Goal: Use online tool/utility: Utilize a website feature to perform a specific function

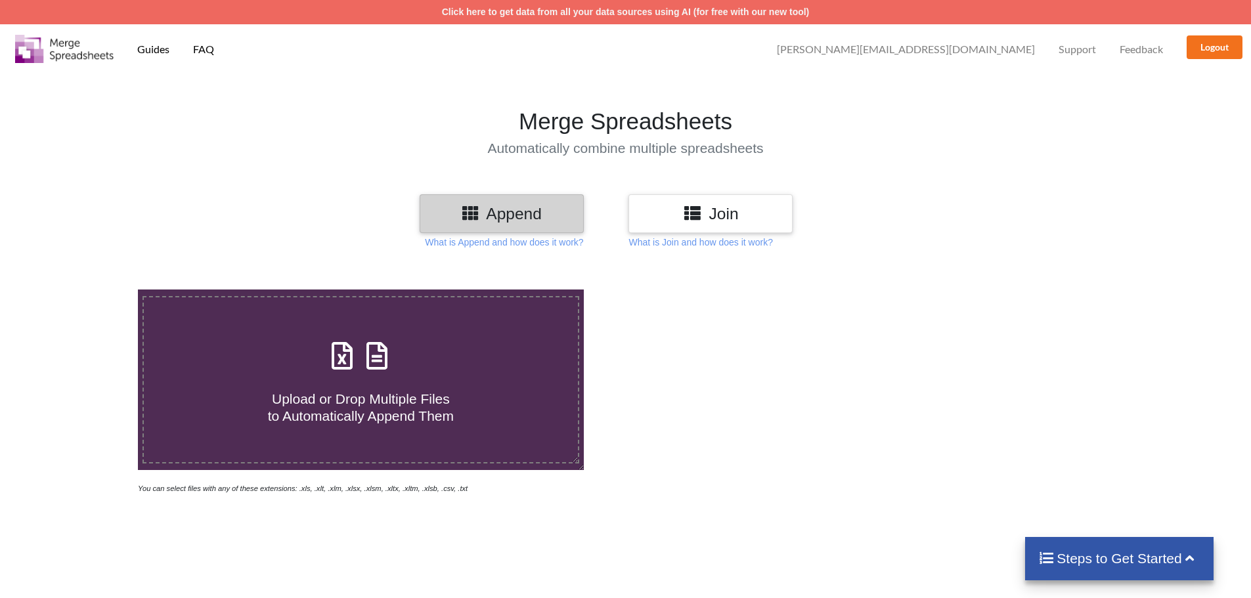
click at [702, 200] on div "Join" at bounding box center [711, 213] width 164 height 39
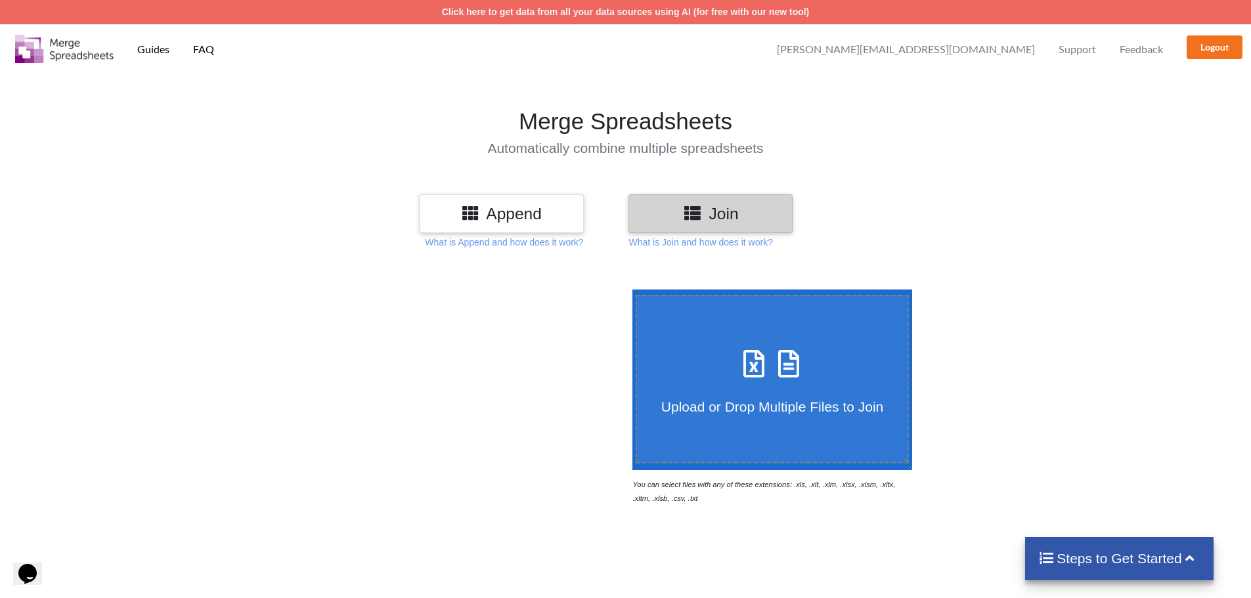
click at [715, 336] on label "Upload or Drop Multiple Files to Join" at bounding box center [773, 379] width 274 height 169
click at [629, 290] on input "Upload or Drop Multiple Files to Join" at bounding box center [629, 290] width 0 height 0
type input "C:\fakepath\SellerSnap FBA Replenish Report.csv"
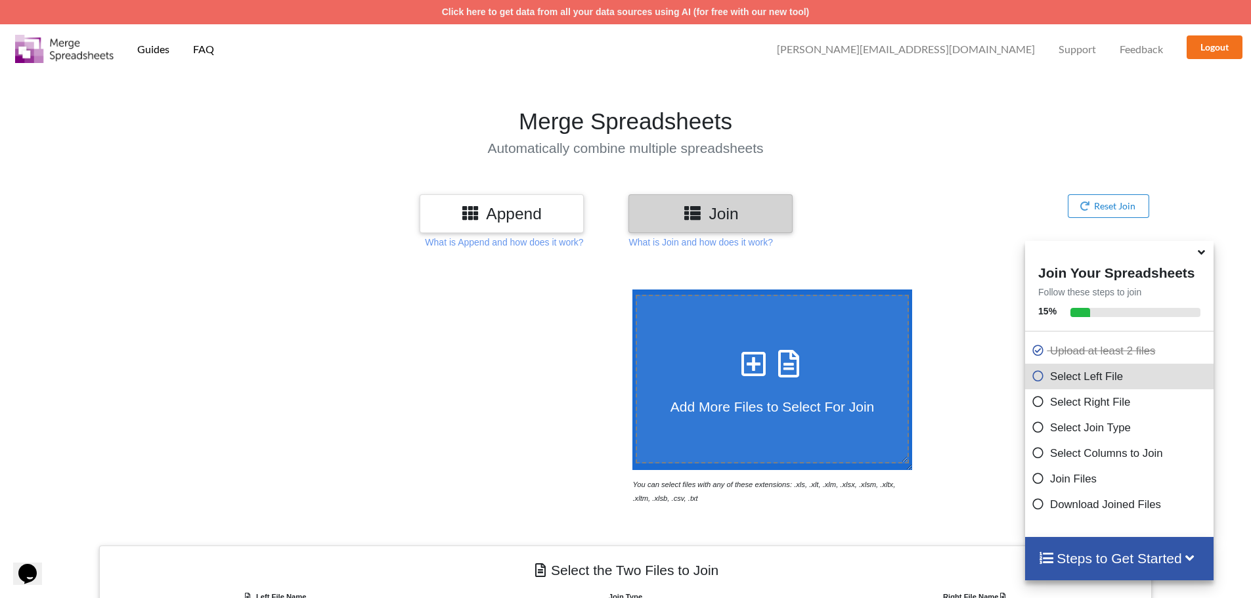
scroll to position [418, 0]
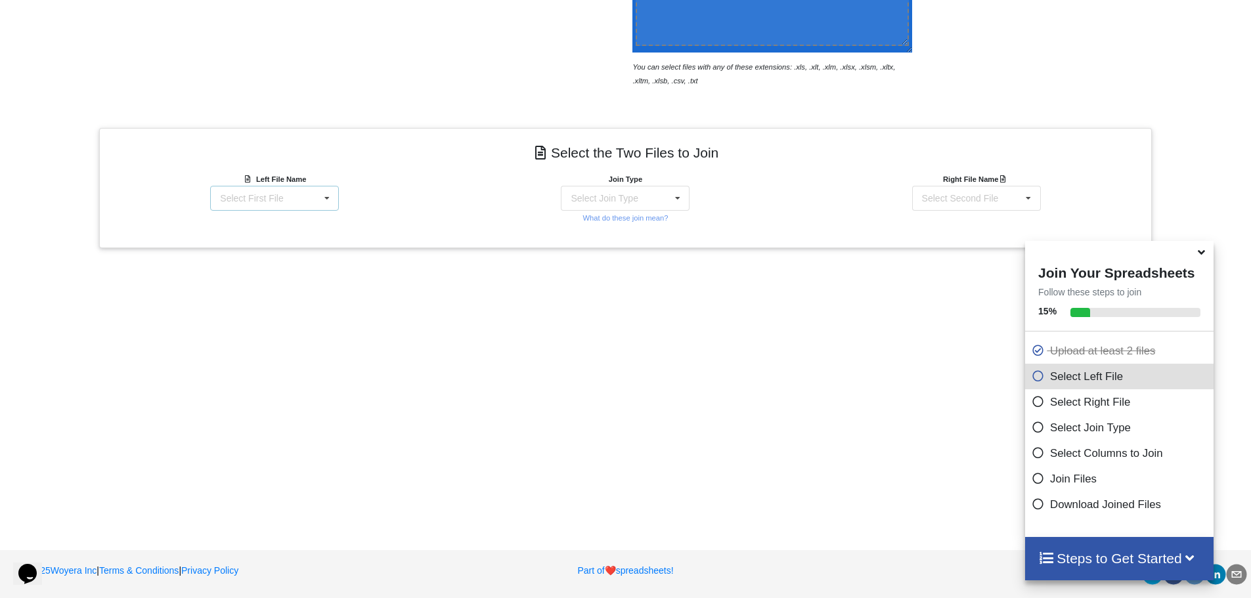
click at [300, 200] on div "Select First File SellerSnap FBA Replenish Report.csv Amazon FBA Restock Report…" at bounding box center [274, 198] width 129 height 25
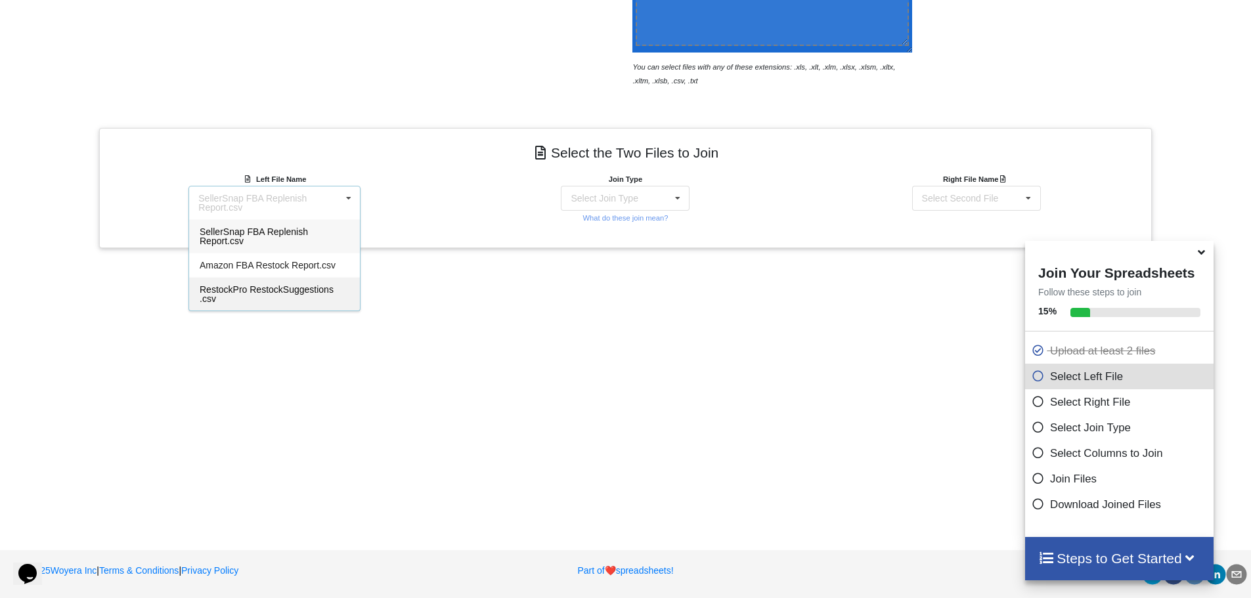
click at [268, 284] on span "RestockPro RestockSuggestions .csv" at bounding box center [267, 294] width 134 height 20
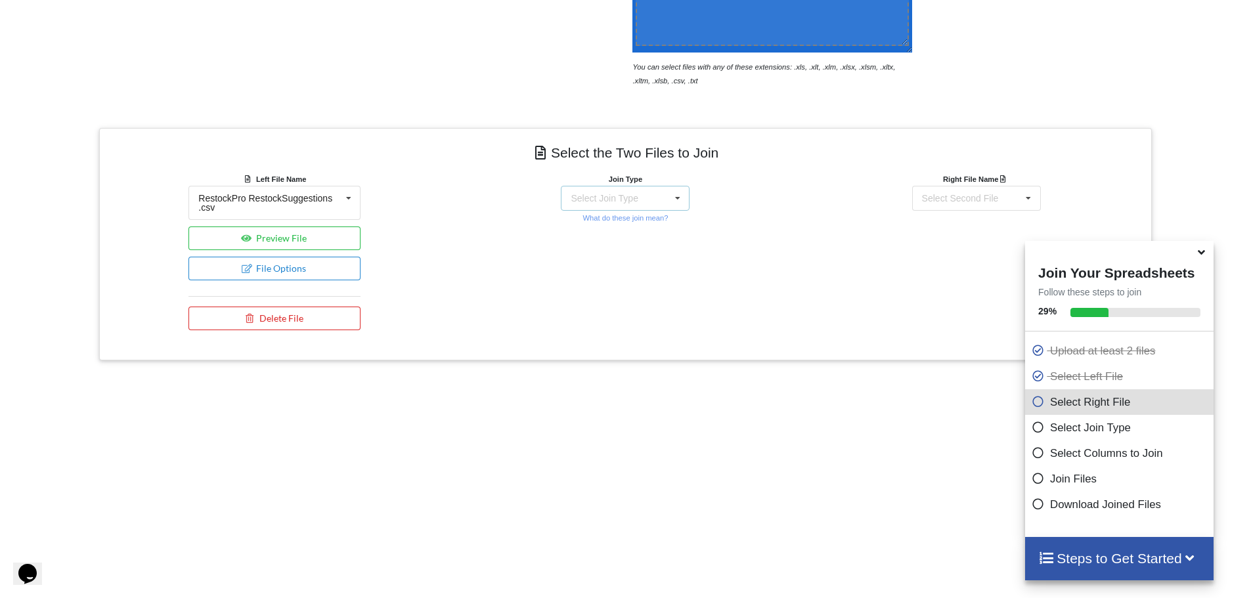
click at [628, 199] on div "Select Join Type" at bounding box center [604, 198] width 67 height 9
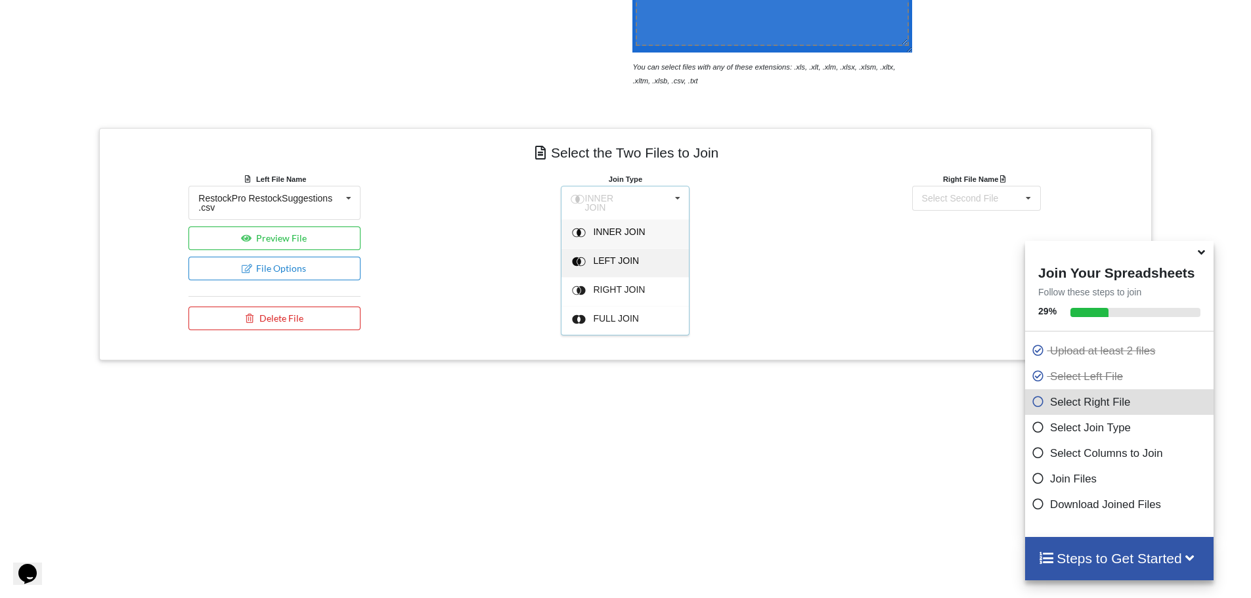
click at [594, 256] on span "LEFT JOIN" at bounding box center [617, 261] width 46 height 11
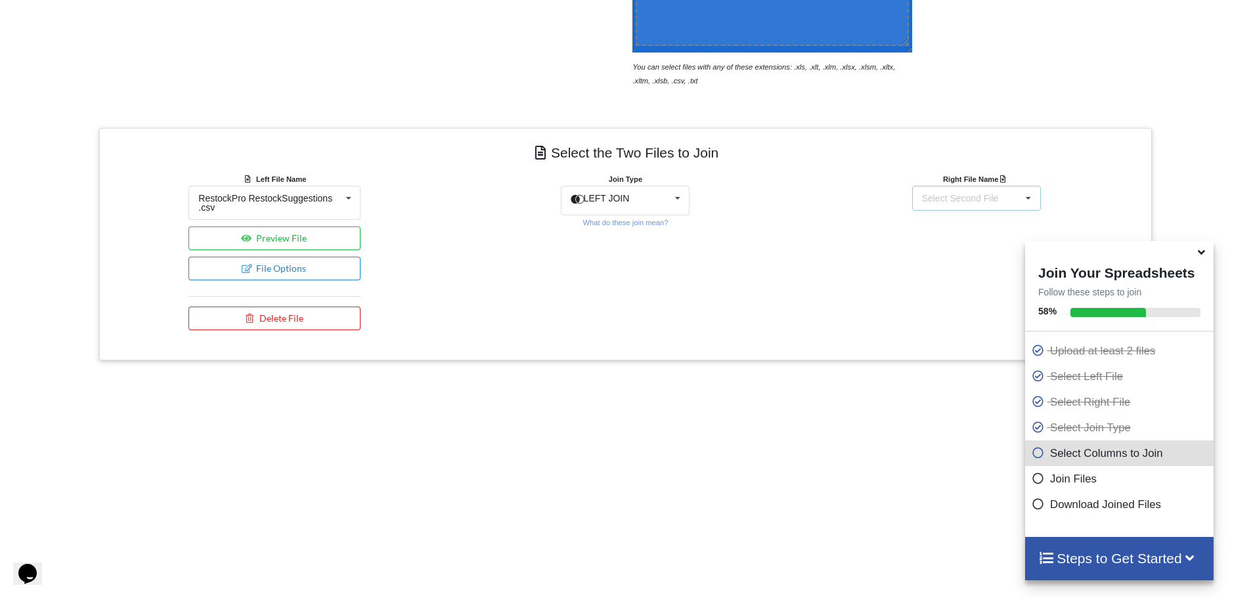
click at [949, 191] on div "Select Second File SellerSnap FBA Replenish Report.csv Amazon FBA Restock Repor…" at bounding box center [976, 198] width 129 height 25
click at [925, 234] on span "SellerSnap FBA Replenish Report.csv" at bounding box center [956, 237] width 108 height 20
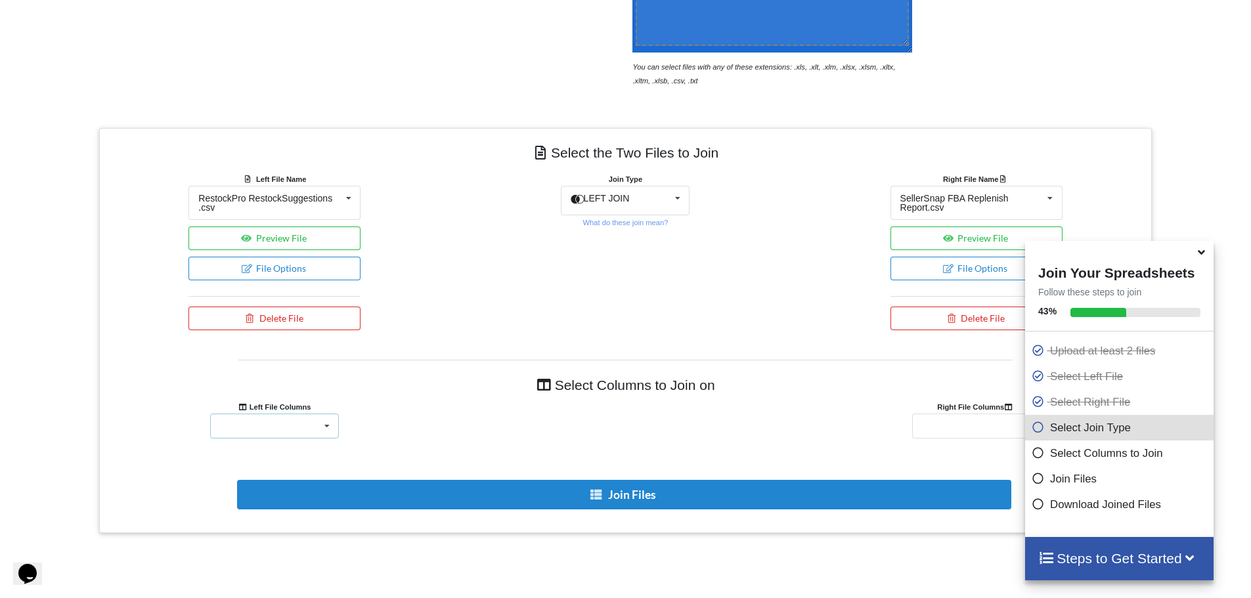
click at [314, 420] on div "SKU ProductName ASIN TwoDayVelocity SevenDayVelocity ThirtyDayVelocity SixtyDay…" at bounding box center [274, 426] width 129 height 25
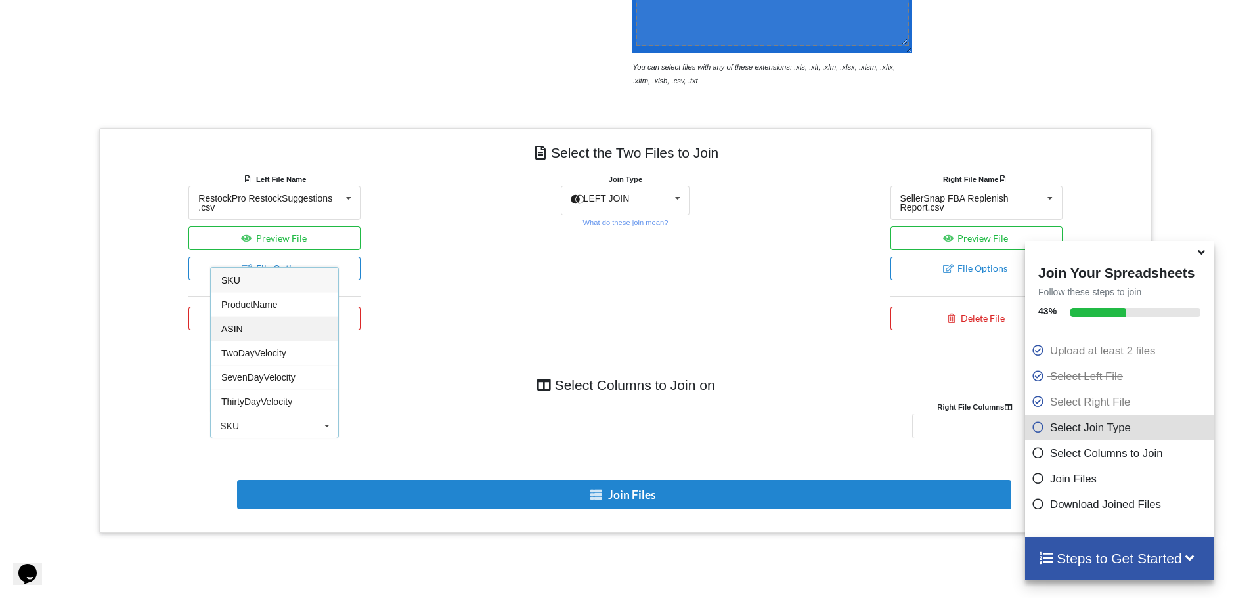
click at [277, 317] on div "ASIN" at bounding box center [274, 329] width 127 height 24
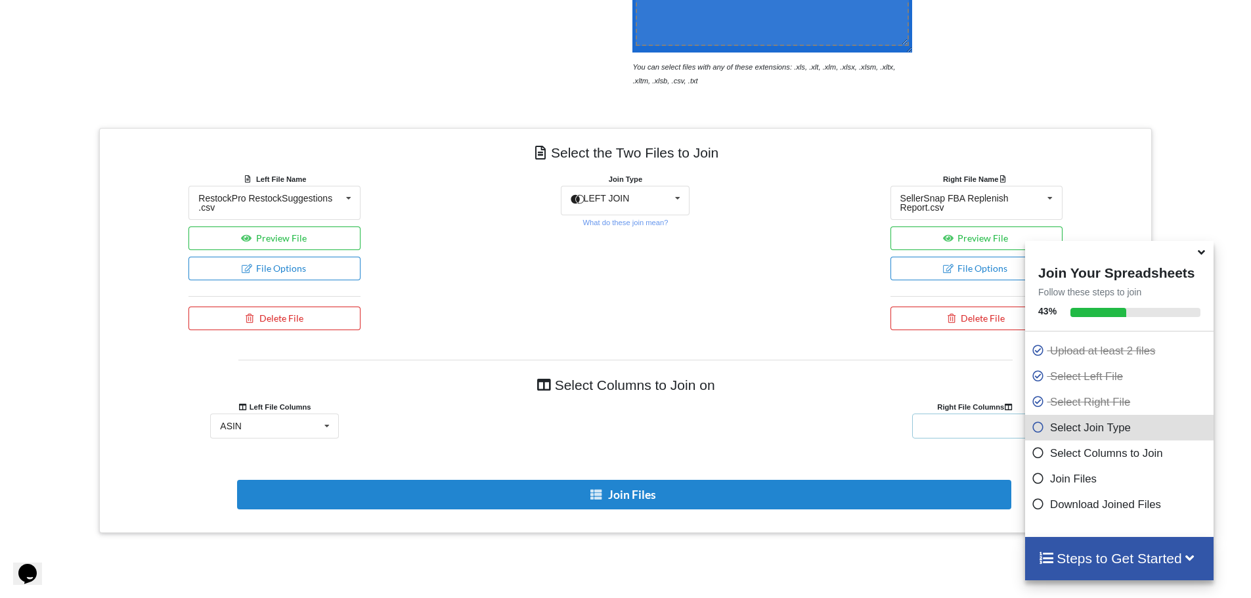
click at [949, 432] on div "asin sku sugg_qty_replenish" at bounding box center [976, 426] width 129 height 25
click at [930, 451] on span "asin" at bounding box center [932, 450] width 17 height 11
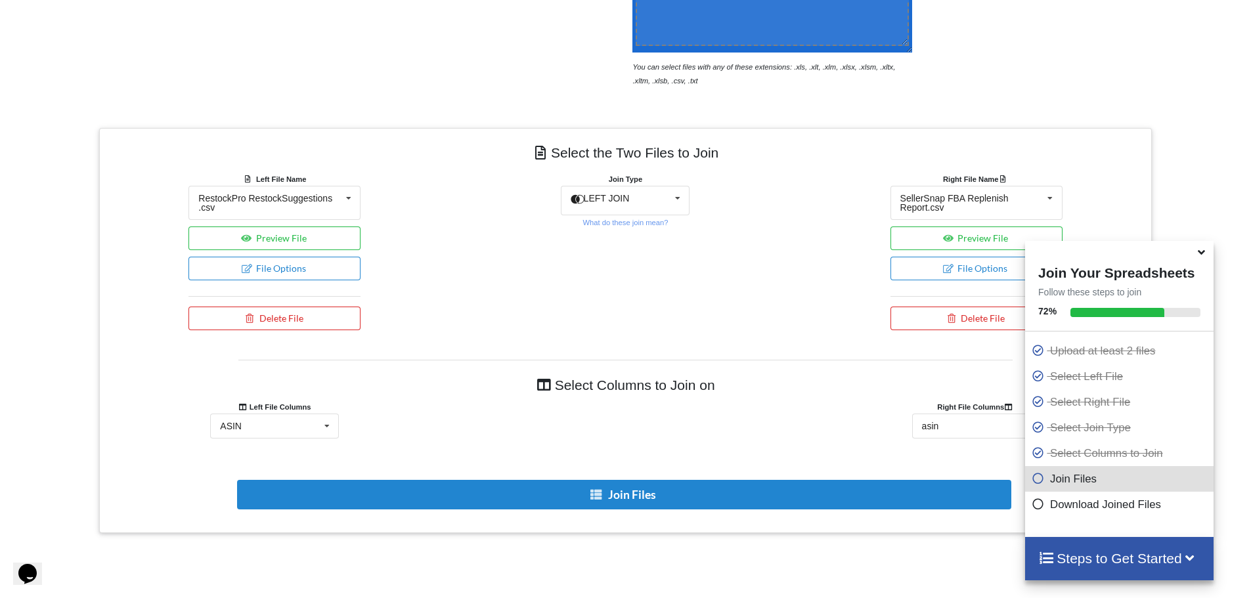
scroll to position [549, 0]
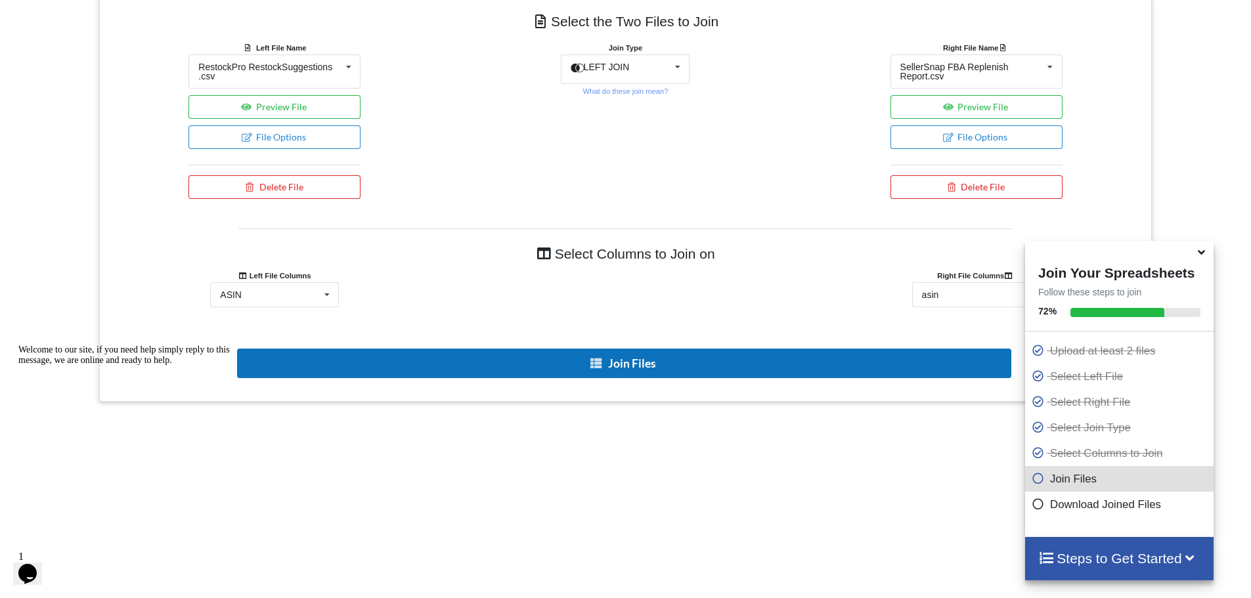
click at [614, 361] on button "Join Files" at bounding box center [624, 364] width 775 height 30
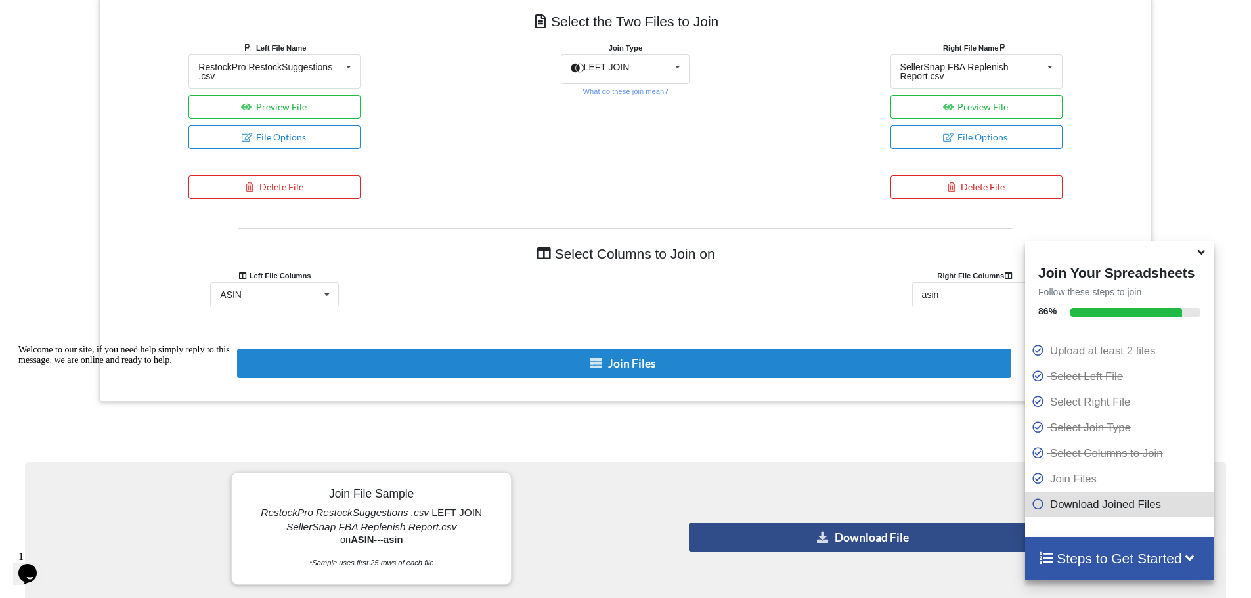
click at [864, 539] on button "Download File" at bounding box center [864, 538] width 350 height 30
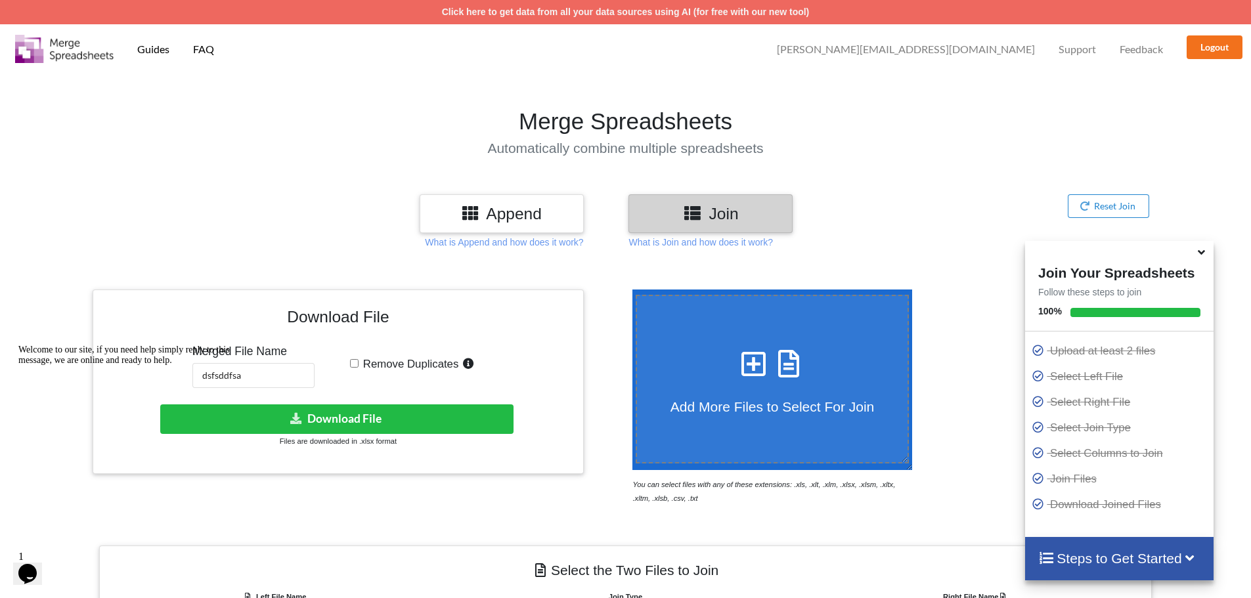
click at [236, 366] on div "Welcome to our site, if you need help simply reply to this message, we are onli…" at bounding box center [136, 355] width 236 height 21
click at [225, 366] on div "Welcome to our site, if you need help simply reply to this message, we are onli…" at bounding box center [136, 355] width 236 height 21
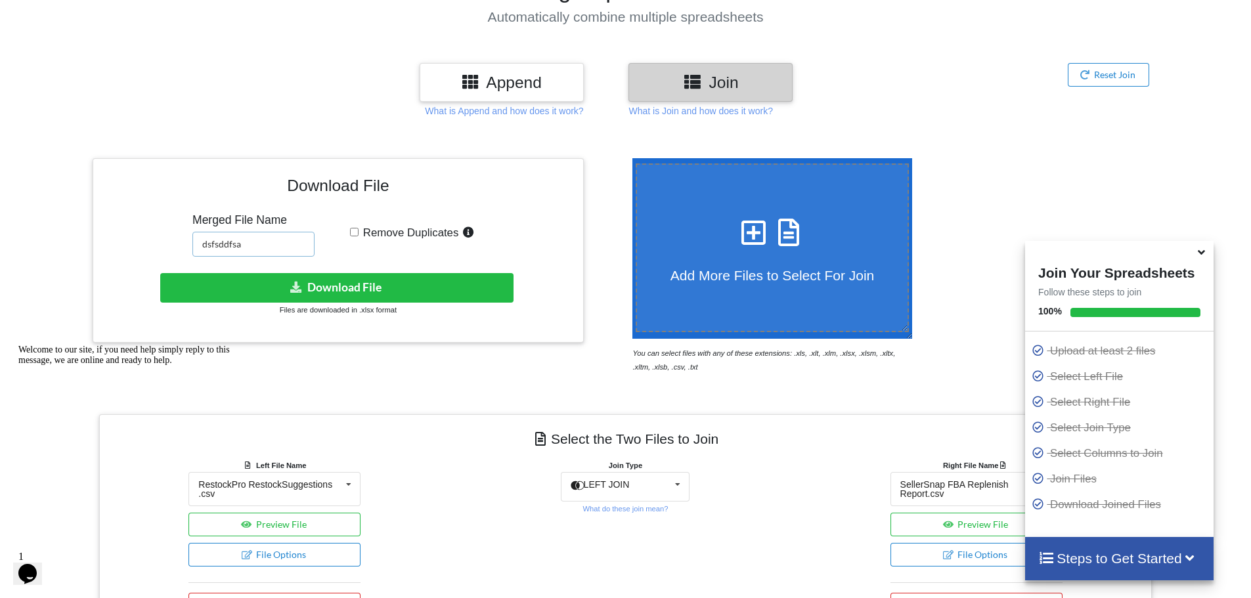
click at [227, 246] on input "dsfsddfsa" at bounding box center [253, 244] width 122 height 25
type input "Restock merged with Sellersnap"
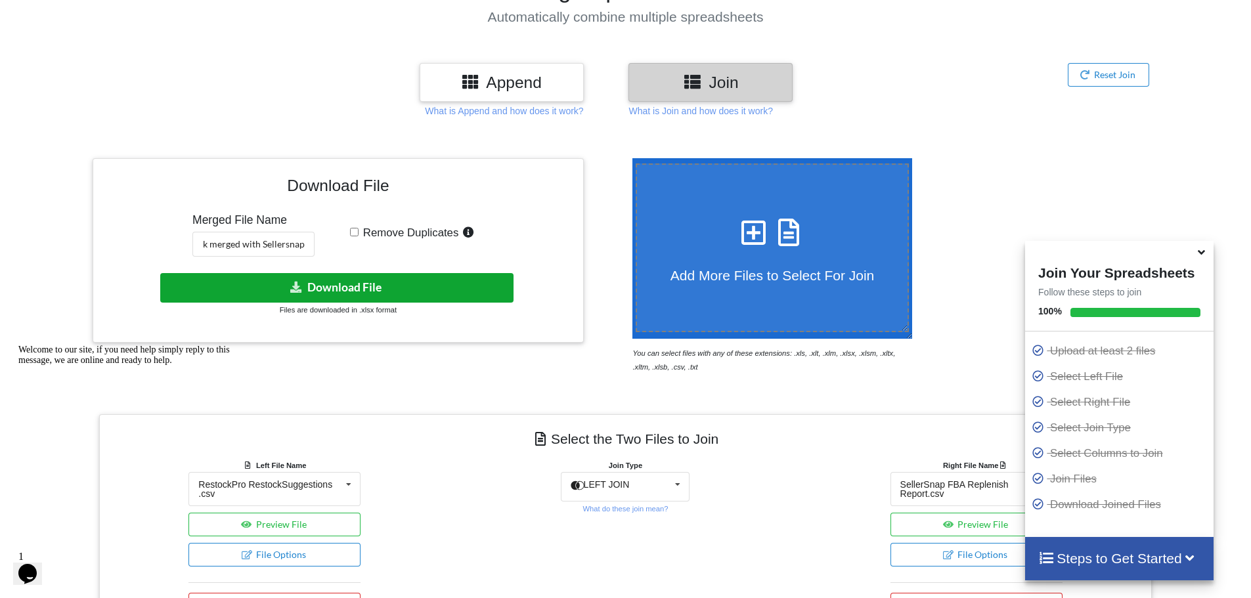
click at [274, 286] on button "Download File" at bounding box center [336, 288] width 353 height 30
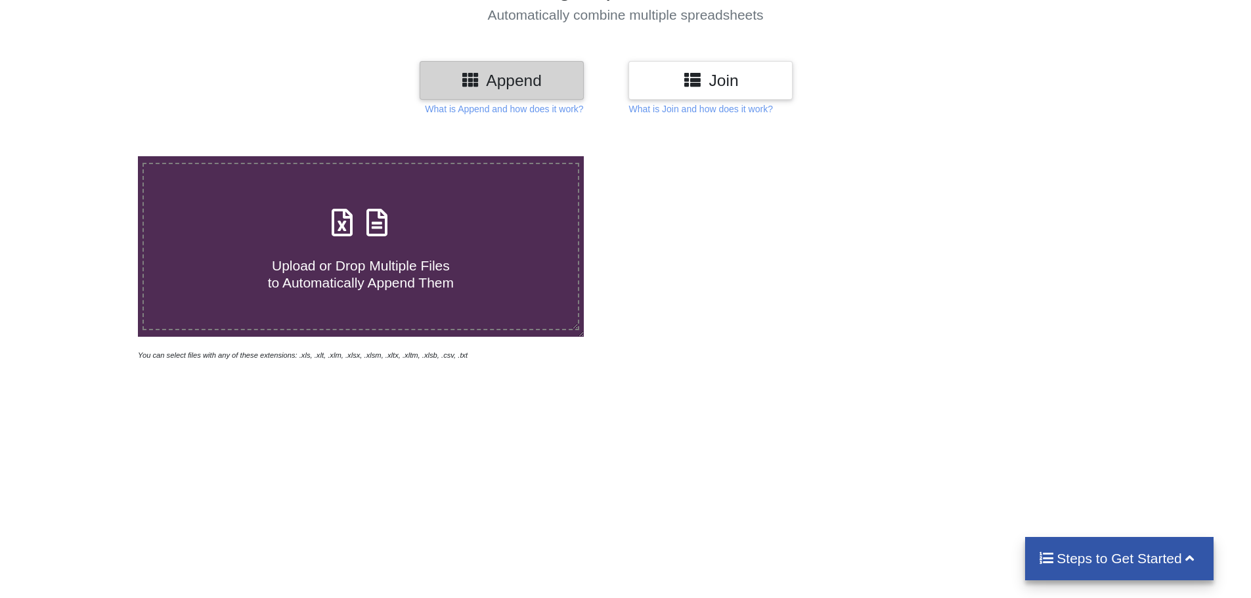
scroll to position [133, 0]
click at [708, 67] on div "Join" at bounding box center [711, 80] width 164 height 39
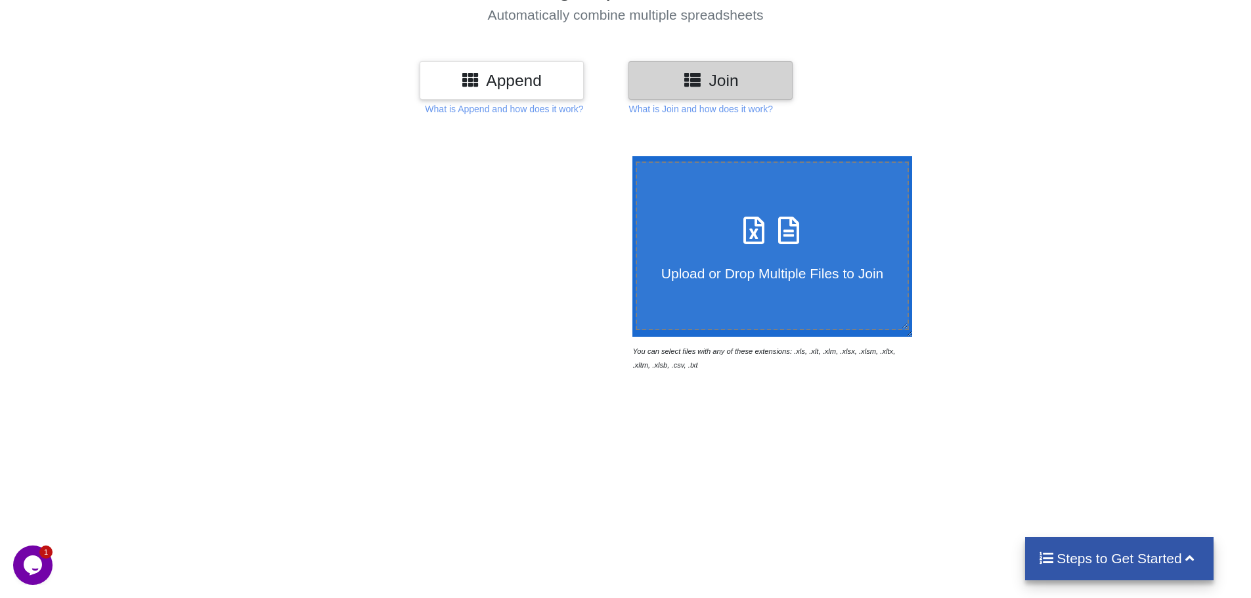
click at [725, 191] on label "Upload or Drop Multiple Files to Join" at bounding box center [773, 246] width 274 height 169
click at [629, 156] on input "Upload or Drop Multiple Files to Join" at bounding box center [629, 156] width 0 height 0
type input "C:\fakepath\Restock merged with Sellersnap.xlsx"
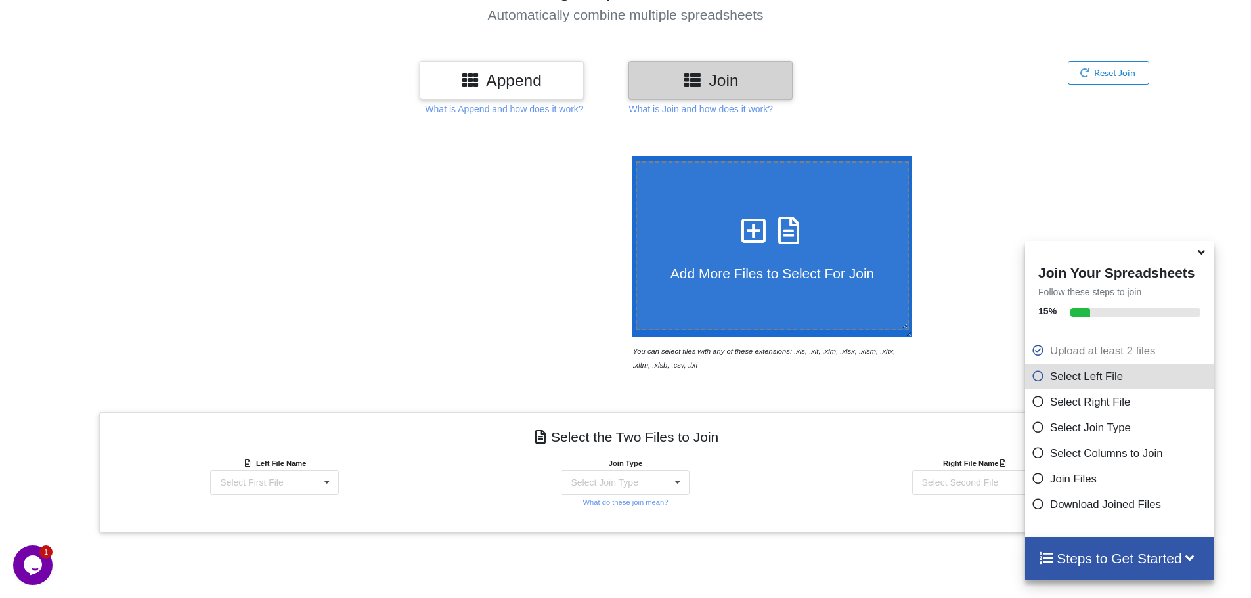
scroll to position [418, 0]
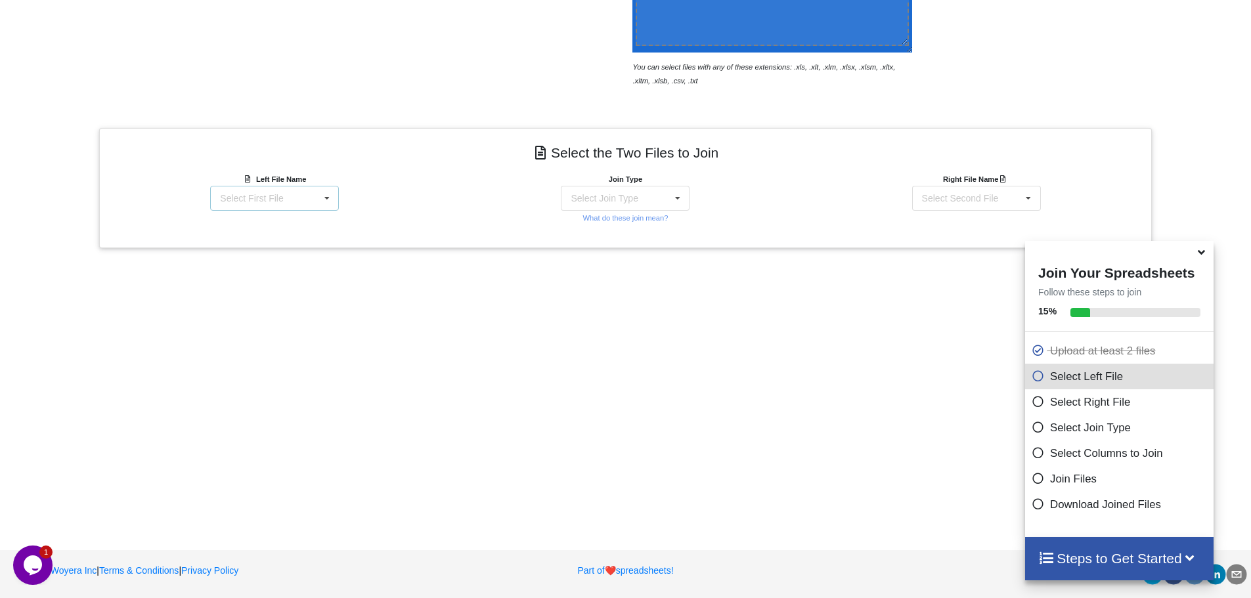
click at [309, 202] on div "Select First File Restock merged with Sellersnap.xlsx : Sheet1 Amazon FBA Resto…" at bounding box center [274, 198] width 129 height 25
click at [280, 240] on div "Restock merged with Sellersnap.xlsx : Sheet1" at bounding box center [274, 236] width 171 height 34
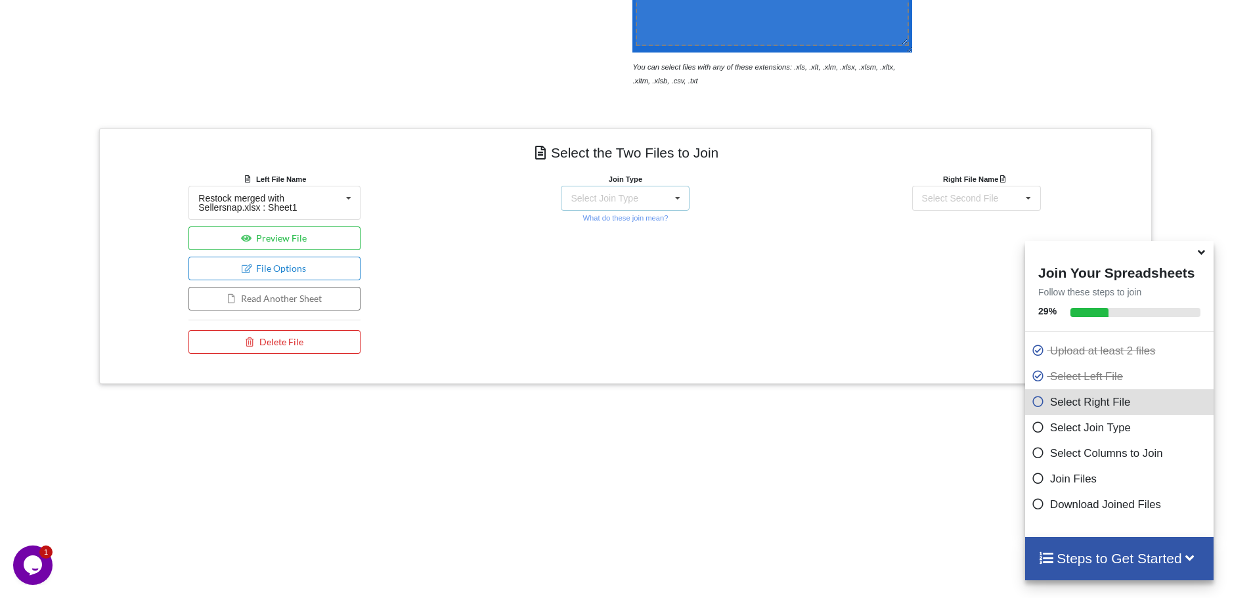
click at [631, 196] on div "Select Join Type" at bounding box center [604, 198] width 67 height 9
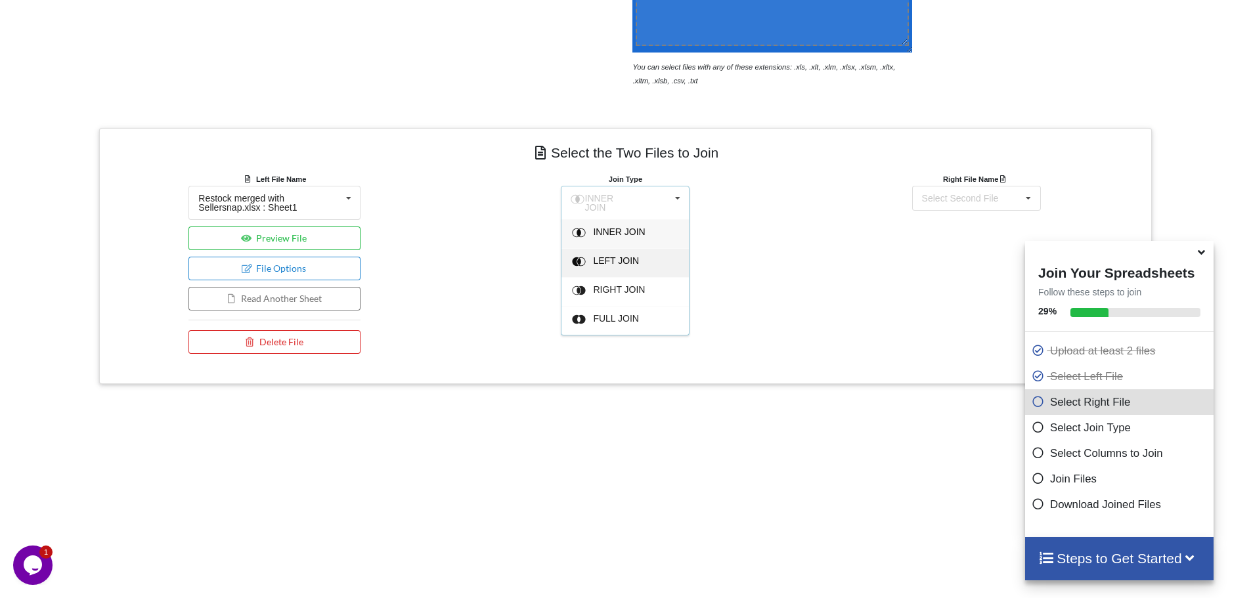
click at [597, 259] on span "LEFT JOIN" at bounding box center [617, 261] width 46 height 11
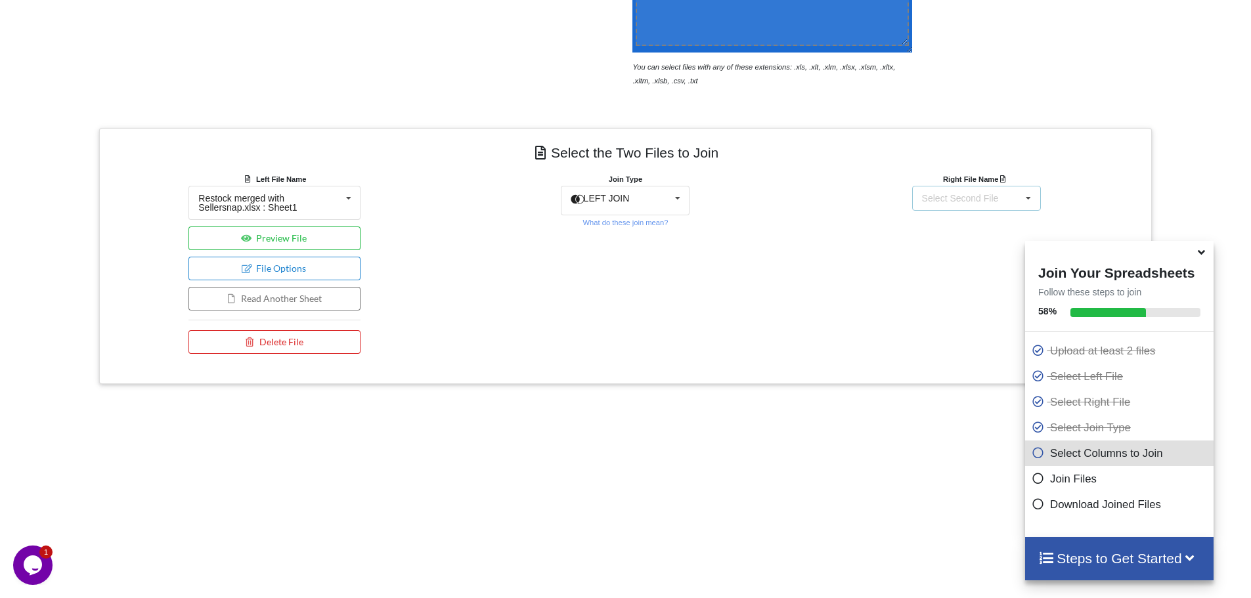
click at [955, 206] on div "Select Second File Restock merged with Sellersnap.xlsx : Sheet1 Amazon FBA Rest…" at bounding box center [976, 198] width 129 height 25
click at [941, 260] on span "Amazon FBA Restock Report.csv" at bounding box center [970, 265] width 136 height 11
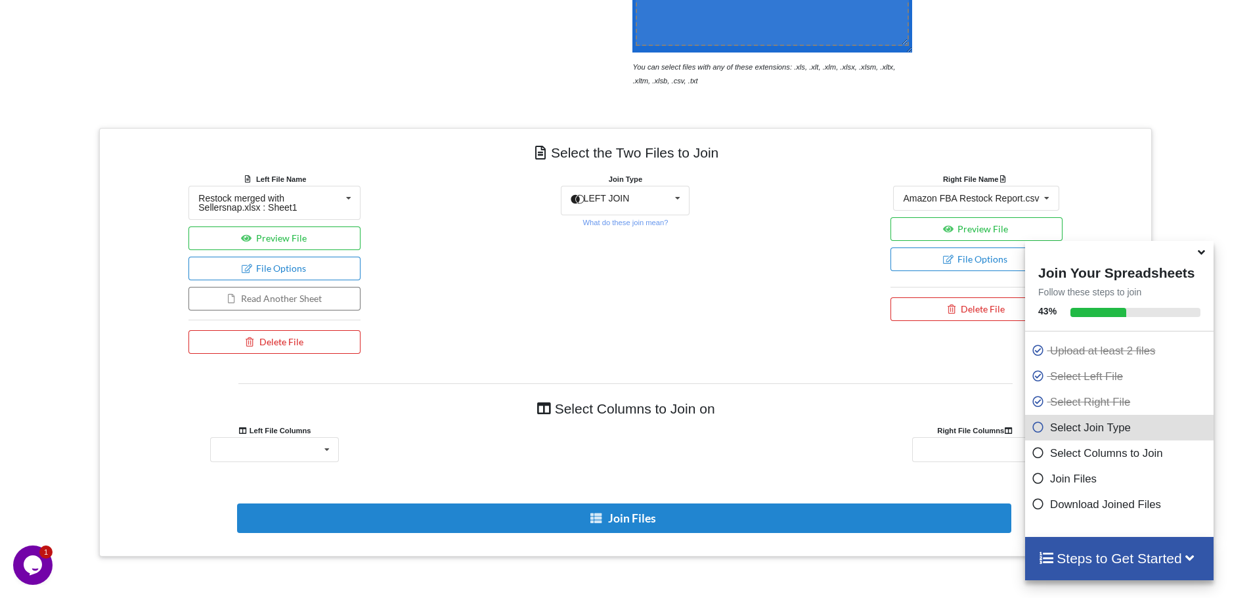
scroll to position [642, 0]
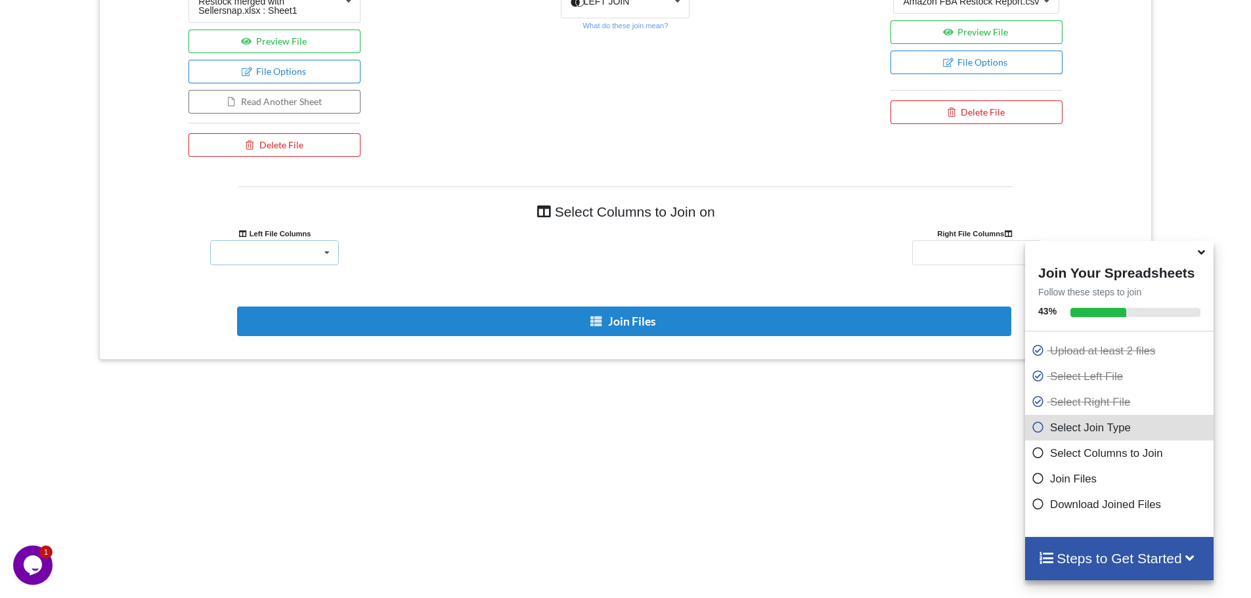
click at [282, 252] on div "SKU ASIN LocalInventory SuggestedReorderQty" at bounding box center [274, 252] width 129 height 25
click at [238, 298] on span "ASIN" at bounding box center [232, 301] width 22 height 11
click at [956, 256] on div "Merchant SKU ASIN Recommended replenishment qty" at bounding box center [976, 252] width 129 height 25
click at [940, 299] on span "ASIN" at bounding box center [935, 301] width 22 height 11
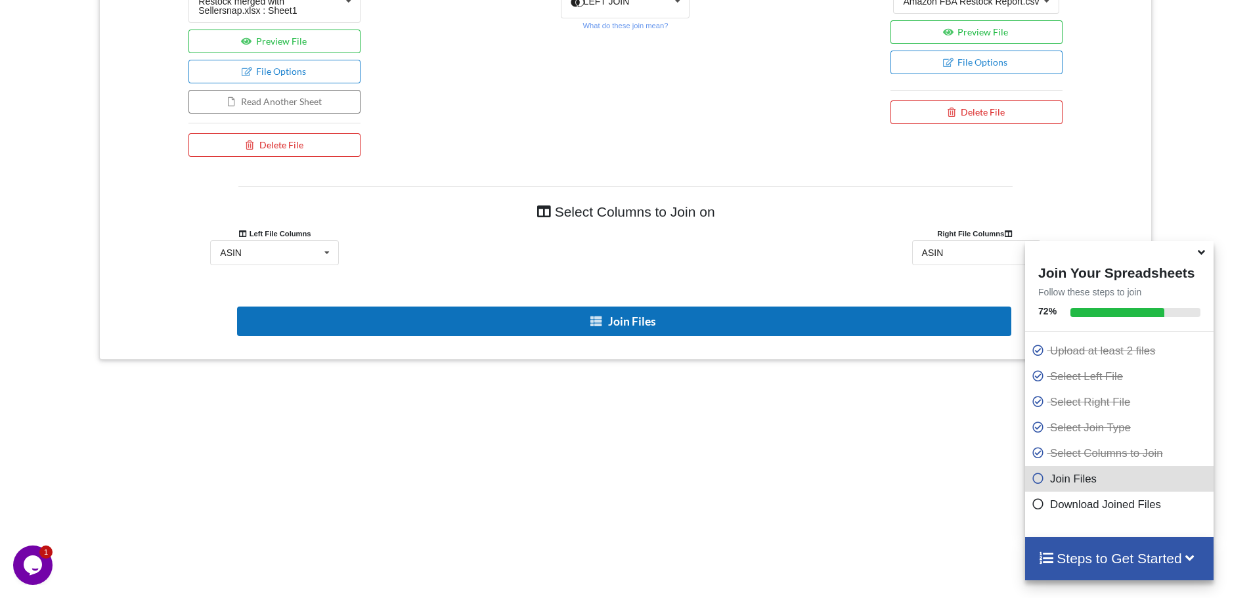
click at [708, 325] on button "Join Files" at bounding box center [624, 322] width 775 height 30
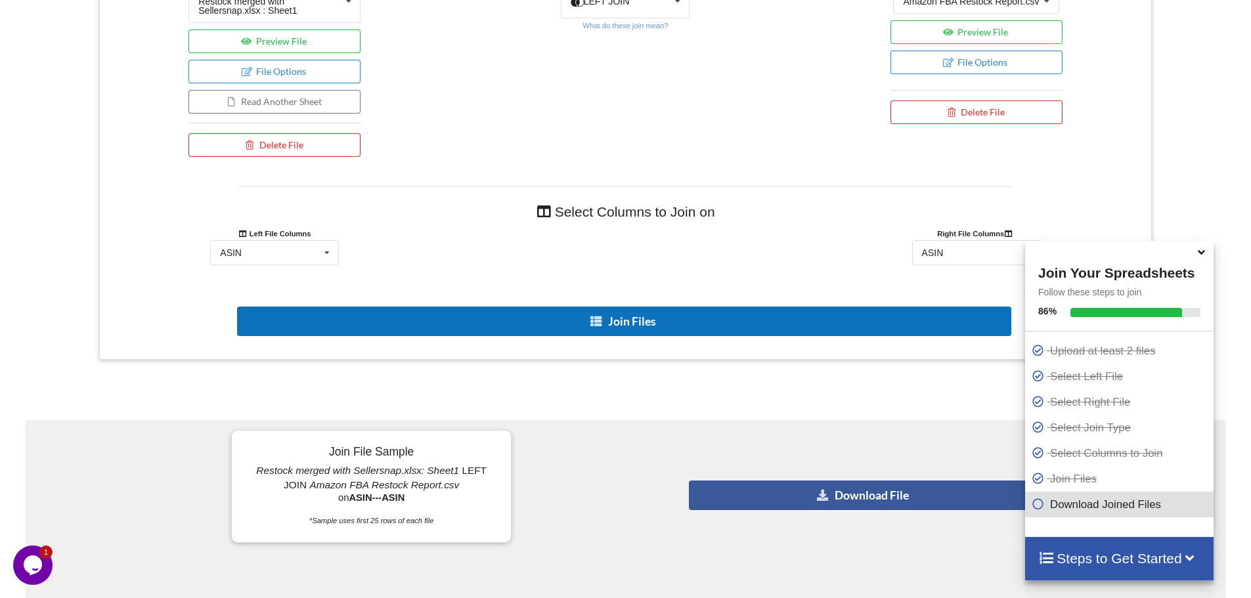
scroll to position [970, 0]
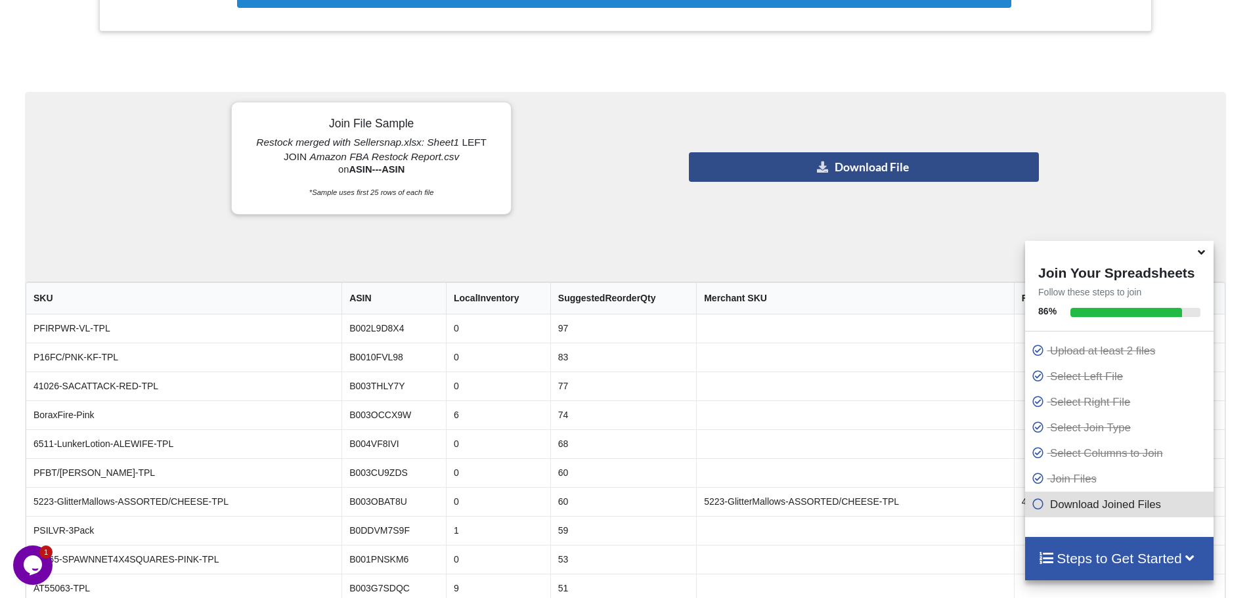
click at [802, 175] on button "Download File" at bounding box center [864, 167] width 350 height 30
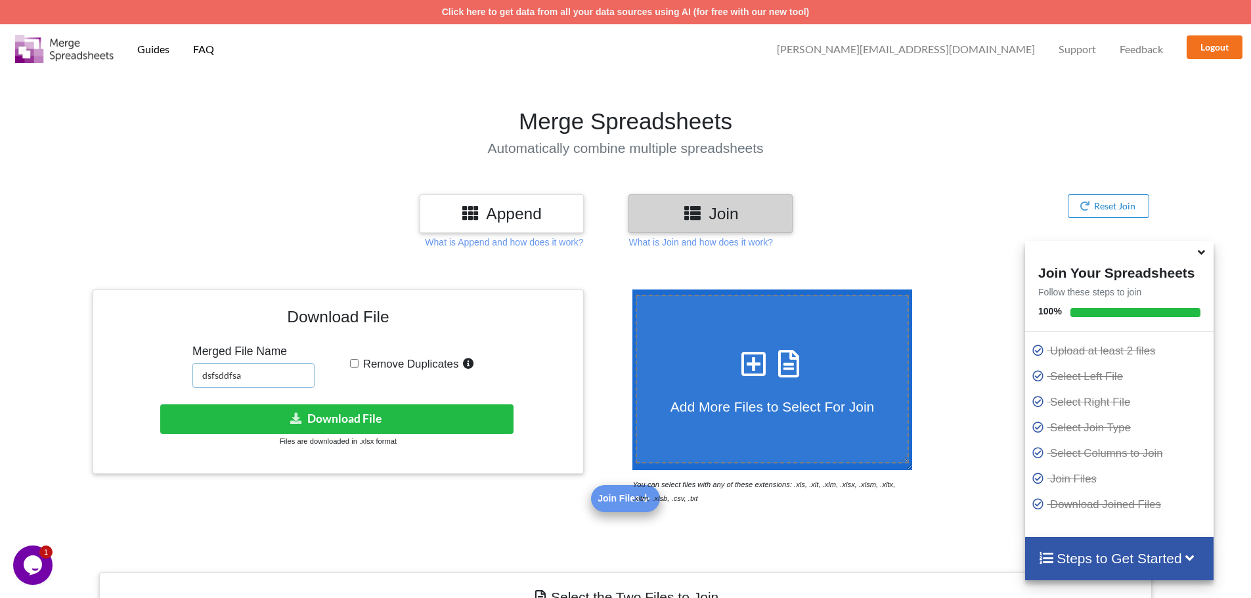
click at [212, 380] on input "dsfsddfsa" at bounding box center [253, 375] width 122 height 25
type input "RestockPro SellerSnap Amazon Merged"
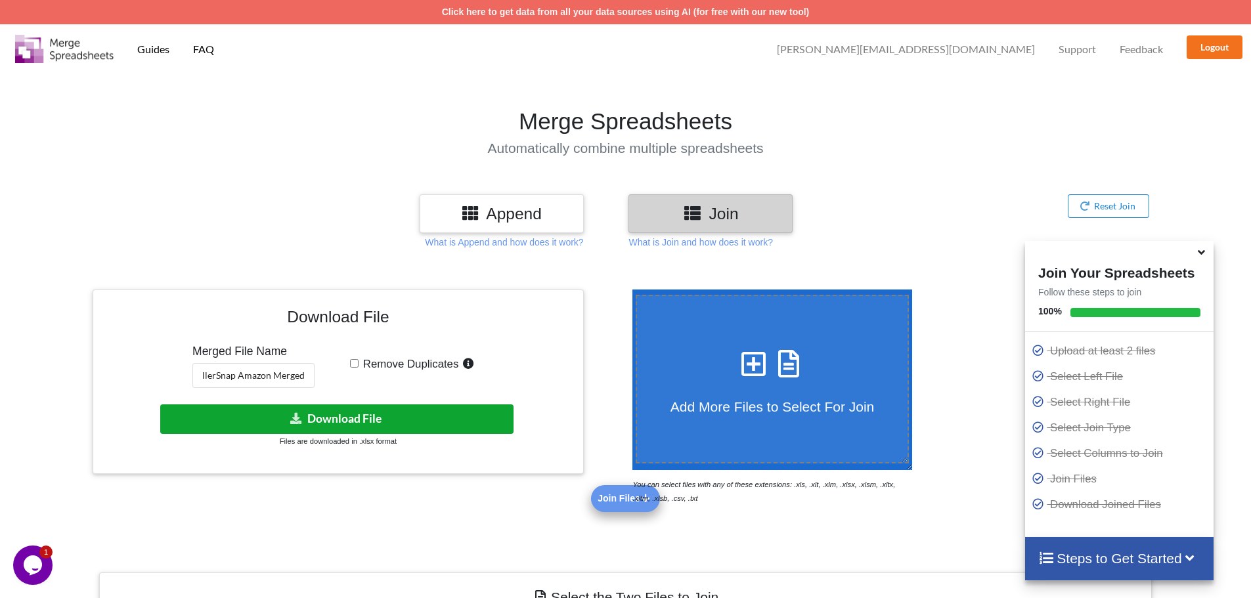
click at [274, 406] on button "Download File" at bounding box center [336, 420] width 353 height 30
